Goal: Book appointment/travel/reservation

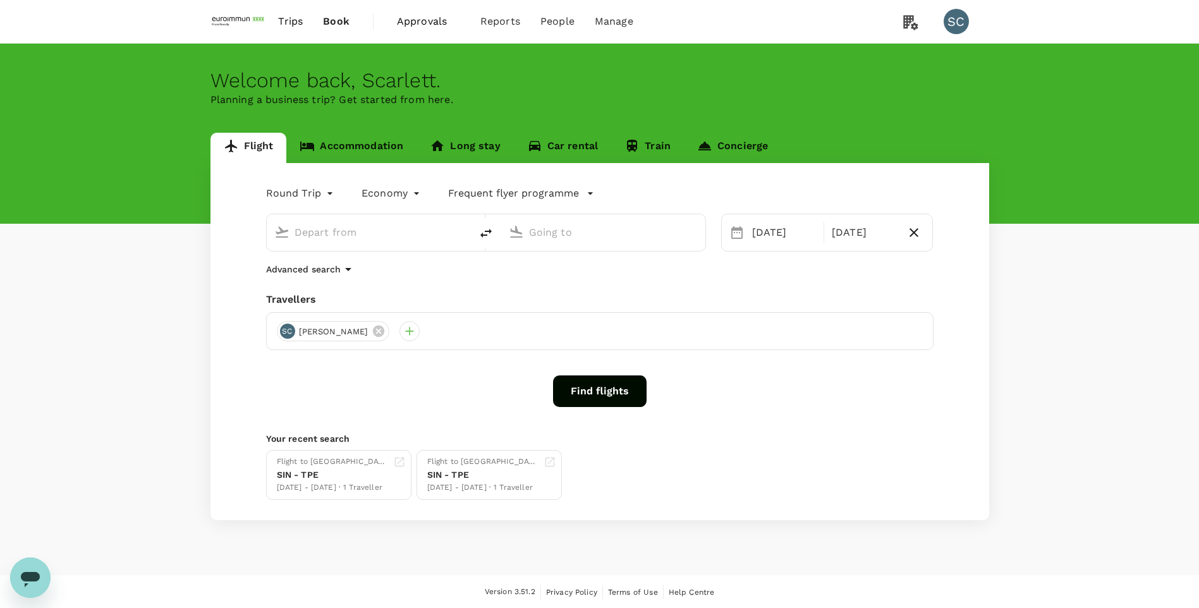
type input "Singapore Changi (SIN)"
type input "Taiwan Taoyuan Intl (TPE)"
click at [338, 148] on link "Accommodation" at bounding box center [351, 148] width 130 height 30
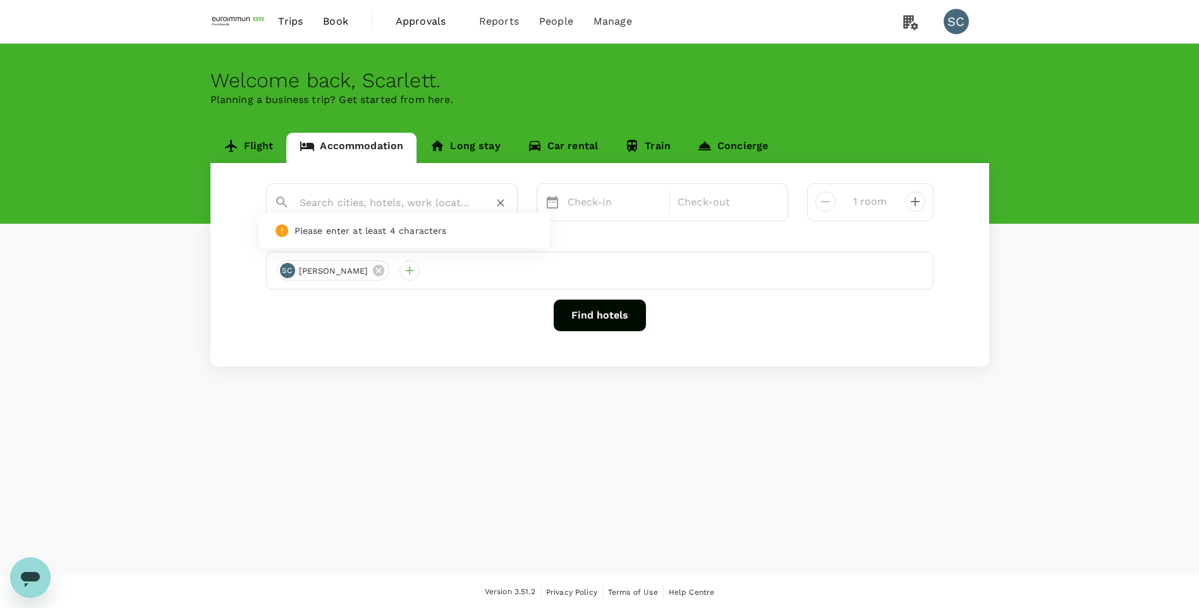
click at [355, 202] on input "text" at bounding box center [387, 203] width 174 height 20
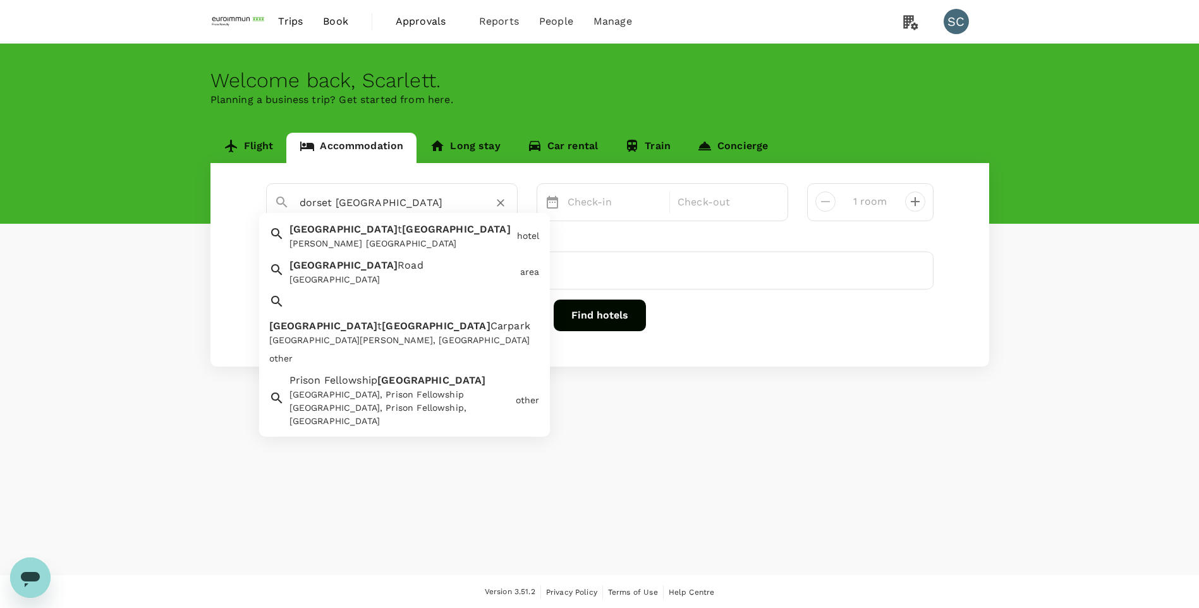
click at [332, 203] on input "dorset [GEOGRAPHIC_DATA]" at bounding box center [387, 203] width 174 height 20
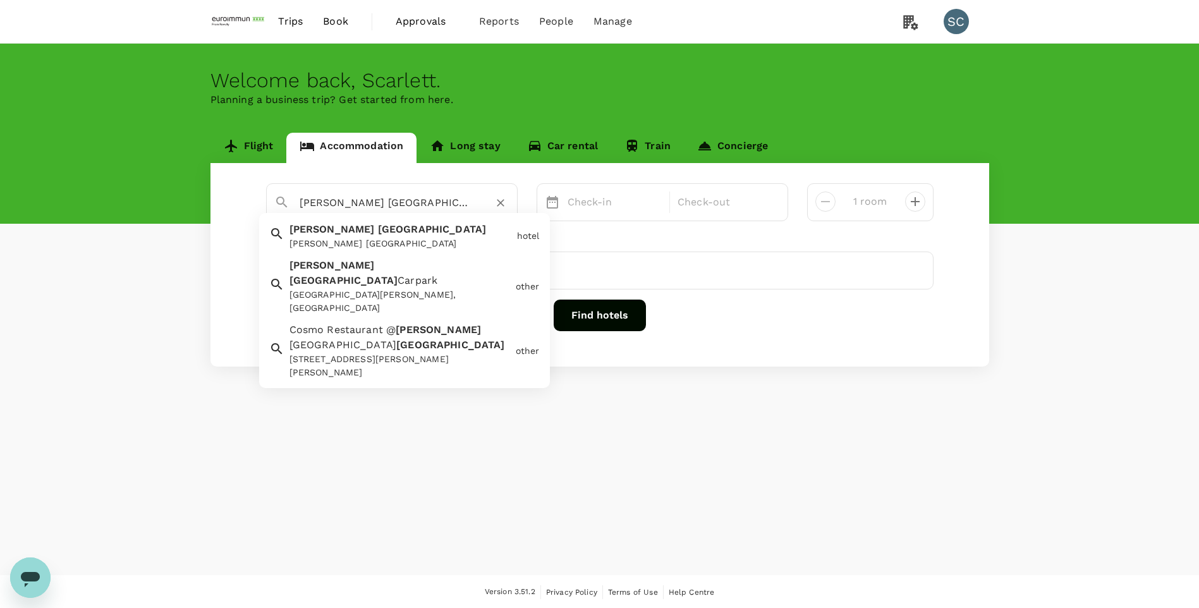
click at [383, 353] on div "[STREET_ADDRESS][PERSON_NAME][PERSON_NAME]" at bounding box center [399, 366] width 221 height 27
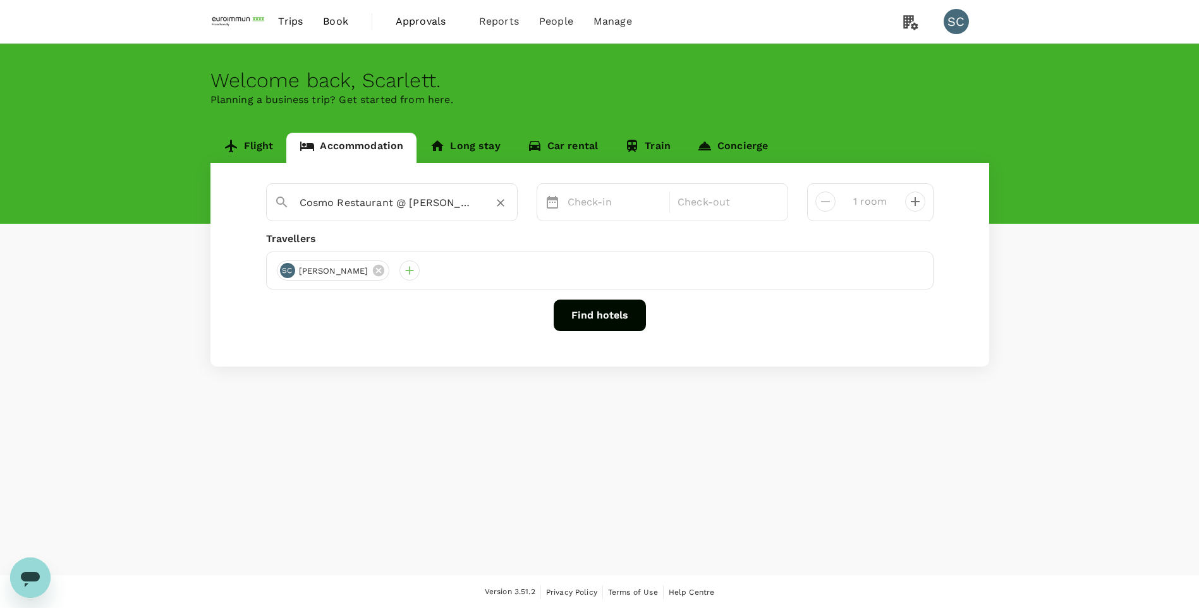
click at [414, 205] on input "Cosmo Restaurant @ [PERSON_NAME][GEOGRAPHIC_DATA] [GEOGRAPHIC_DATA]" at bounding box center [387, 203] width 174 height 20
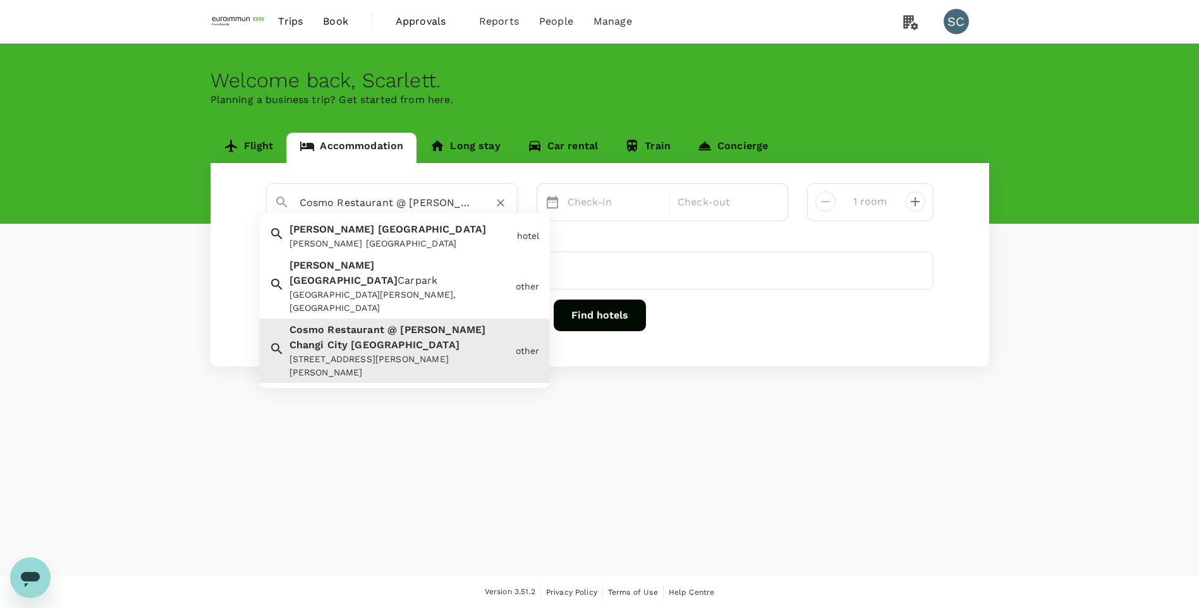
click at [410, 205] on input "Cosmo Restaurant @ [PERSON_NAME][GEOGRAPHIC_DATA] [GEOGRAPHIC_DATA]" at bounding box center [387, 203] width 174 height 20
click at [408, 353] on div "[STREET_ADDRESS][PERSON_NAME][PERSON_NAME]" at bounding box center [399, 366] width 221 height 27
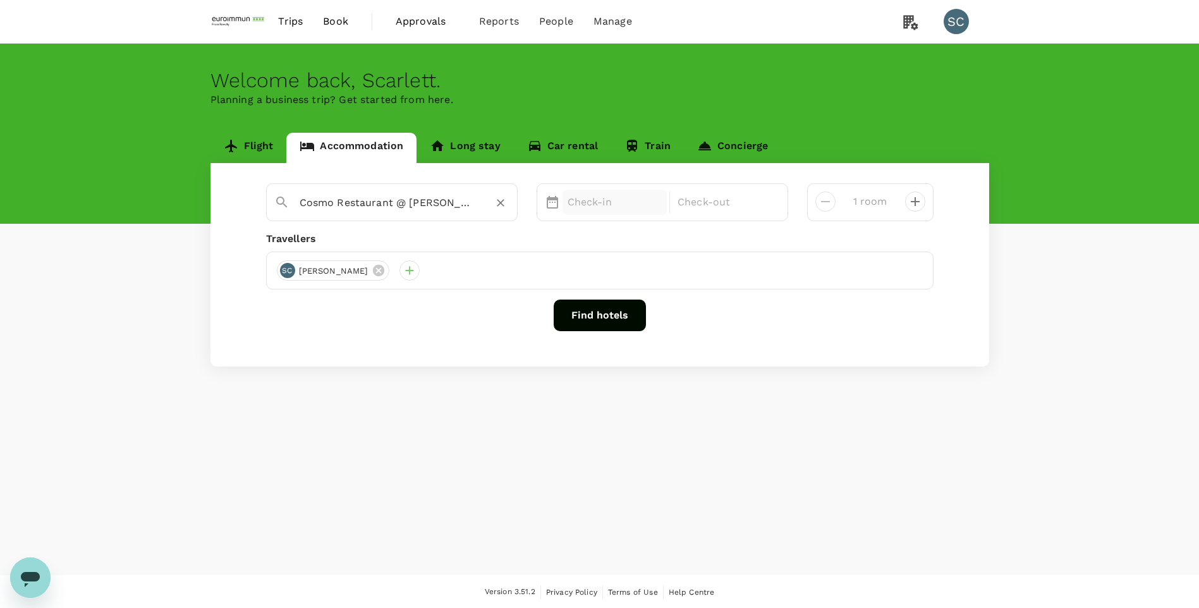
type input "Cosmo Restaurant @ [PERSON_NAME][GEOGRAPHIC_DATA] [GEOGRAPHIC_DATA]"
click at [585, 202] on p "Check-in" at bounding box center [615, 202] width 95 height 15
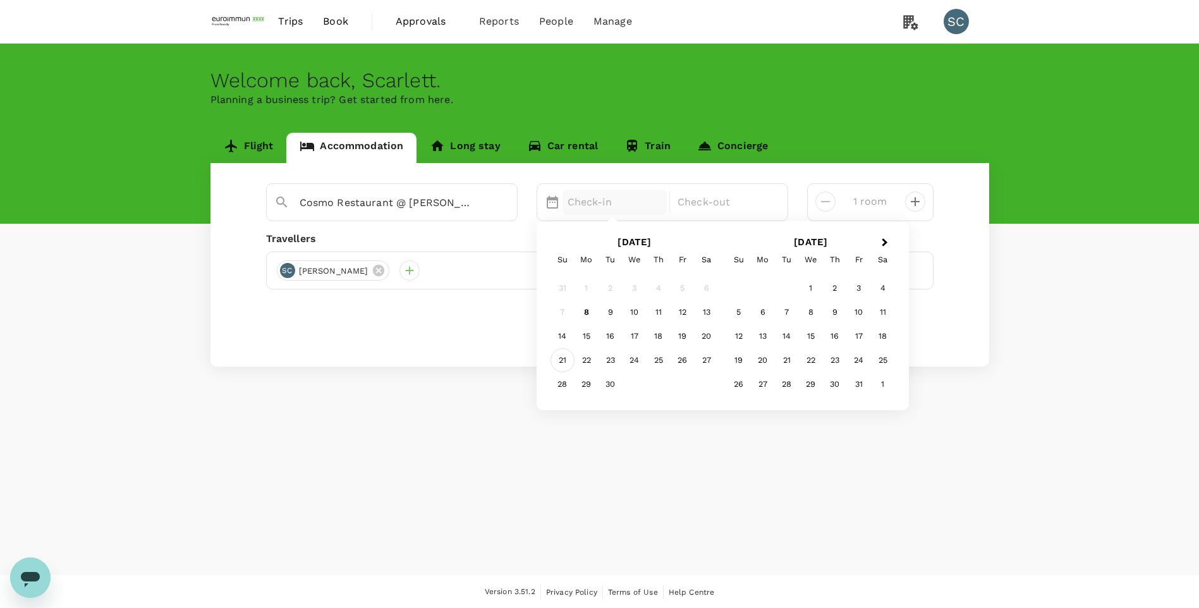
click at [563, 361] on div "21" at bounding box center [563, 360] width 24 height 24
click at [604, 386] on div "30" at bounding box center [611, 384] width 24 height 24
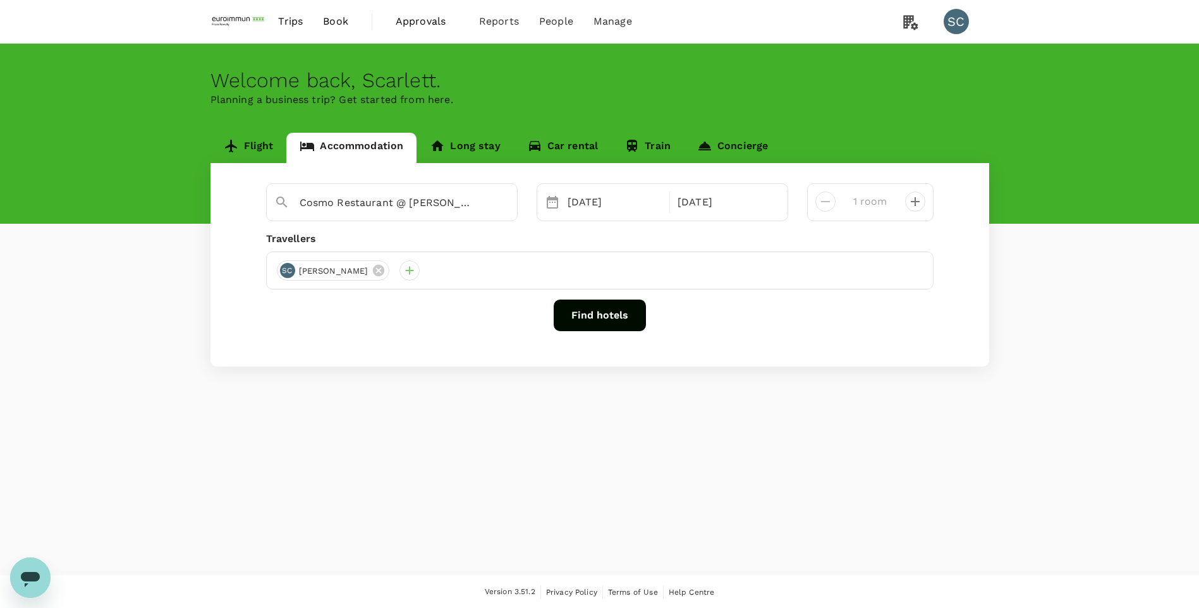
click at [606, 319] on button "Find hotels" at bounding box center [600, 316] width 92 height 32
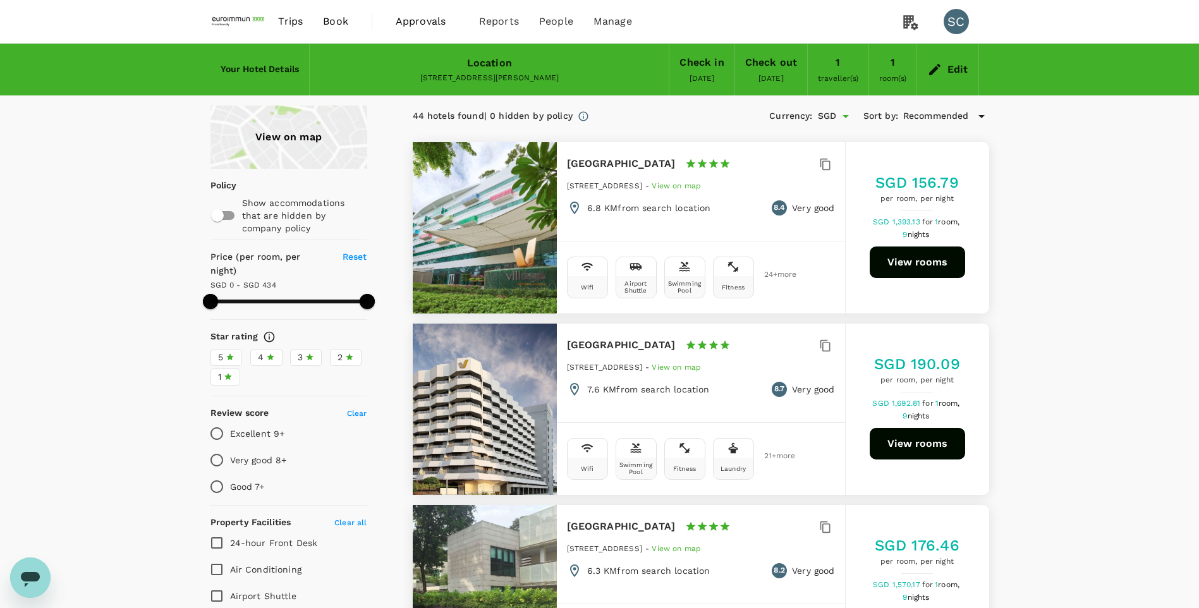
drag, startPoint x: 1092, startPoint y: 304, endPoint x: 1083, endPoint y: 305, distance: 8.9
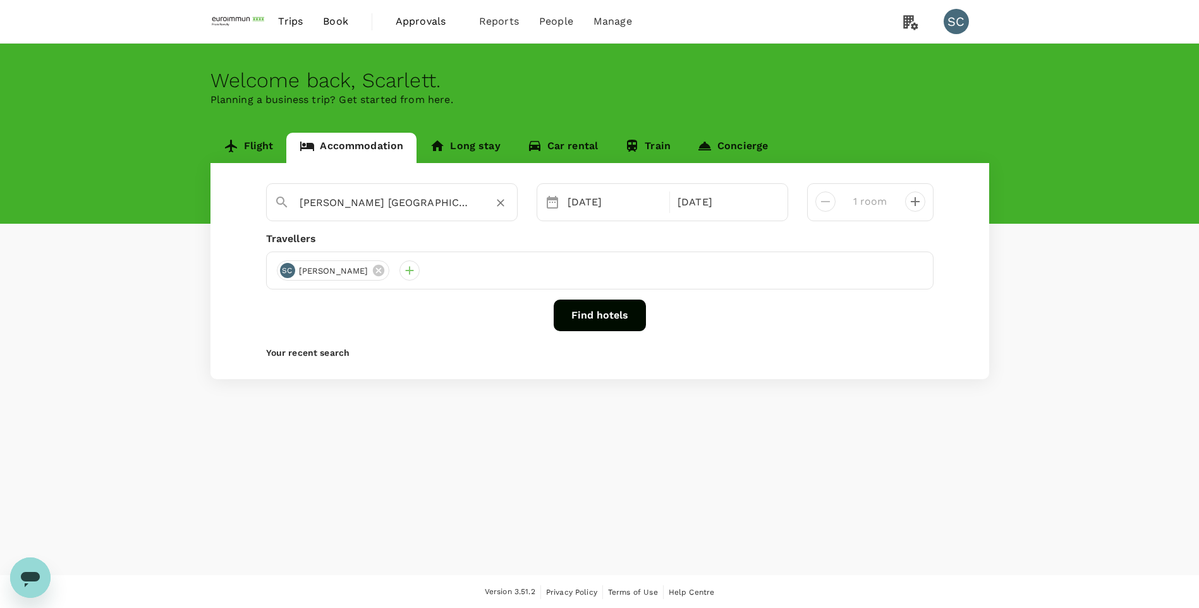
click at [351, 202] on input "[PERSON_NAME] [GEOGRAPHIC_DATA] [GEOGRAPHIC_DATA]" at bounding box center [387, 203] width 174 height 20
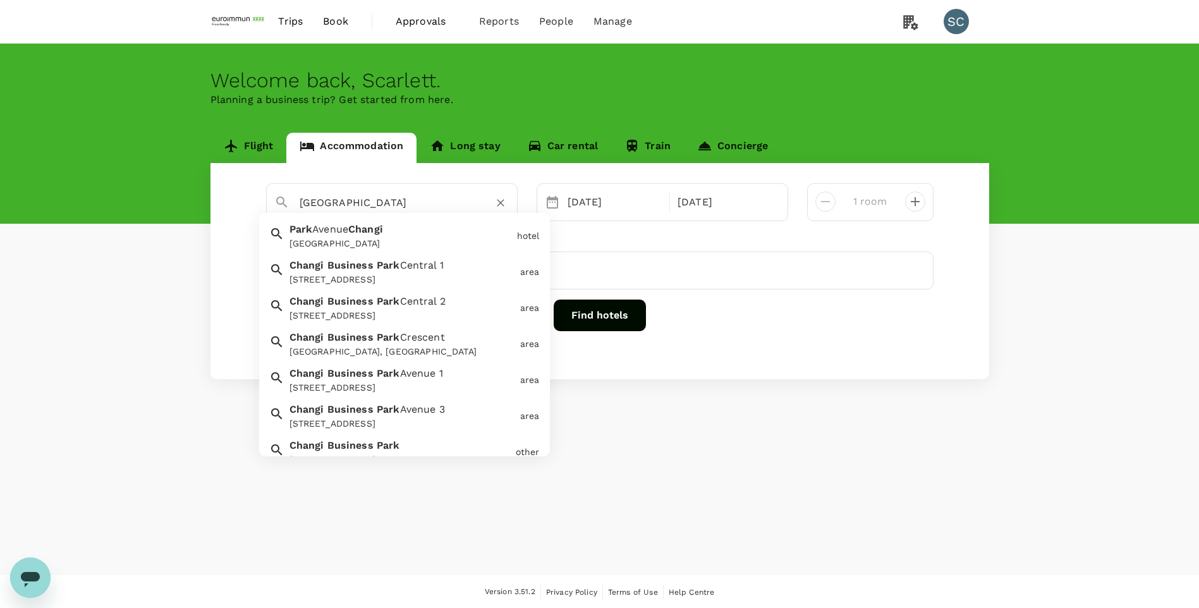
click at [360, 446] on span "Business" at bounding box center [350, 445] width 46 height 12
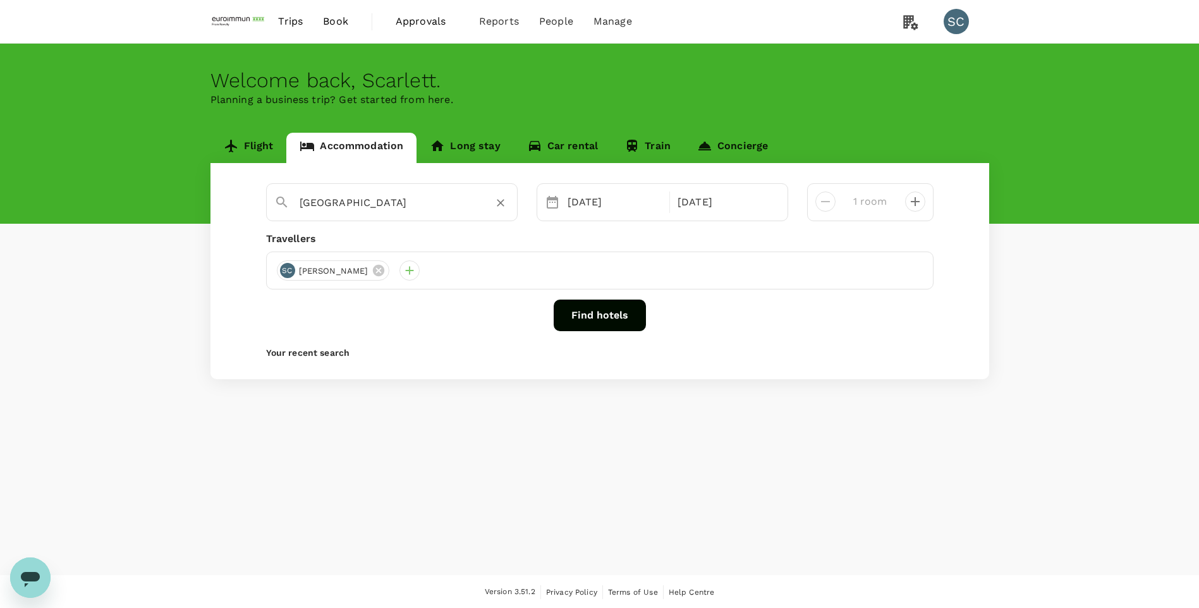
type input "[GEOGRAPHIC_DATA]"
click at [580, 319] on button "Find hotels" at bounding box center [600, 316] width 92 height 32
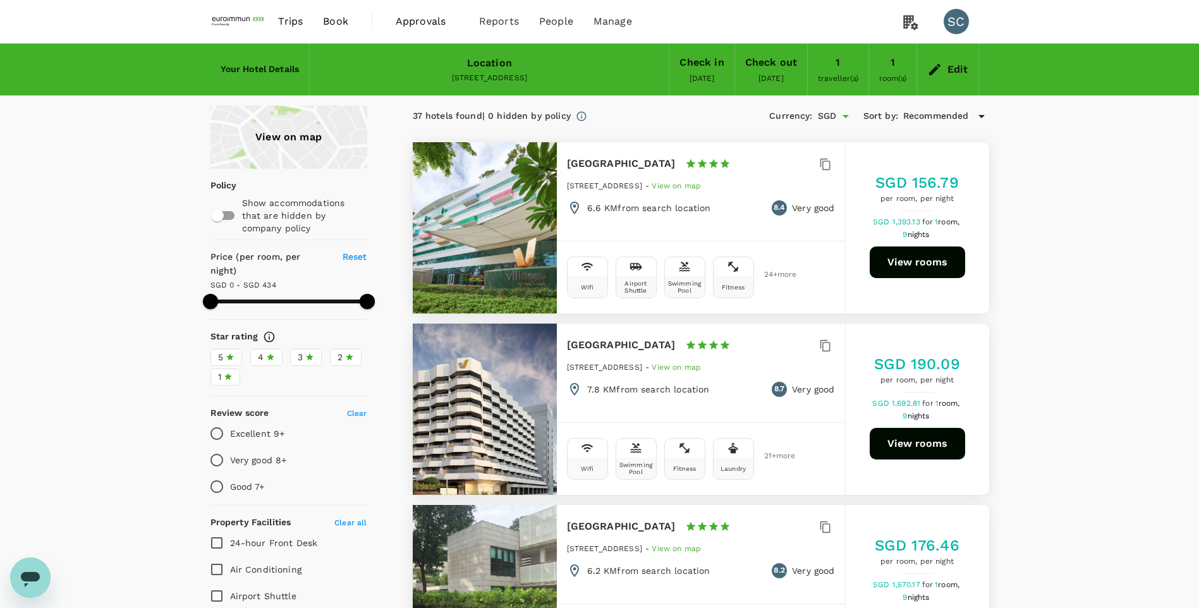
type input "433"
